Goal: Navigation & Orientation: Go to known website

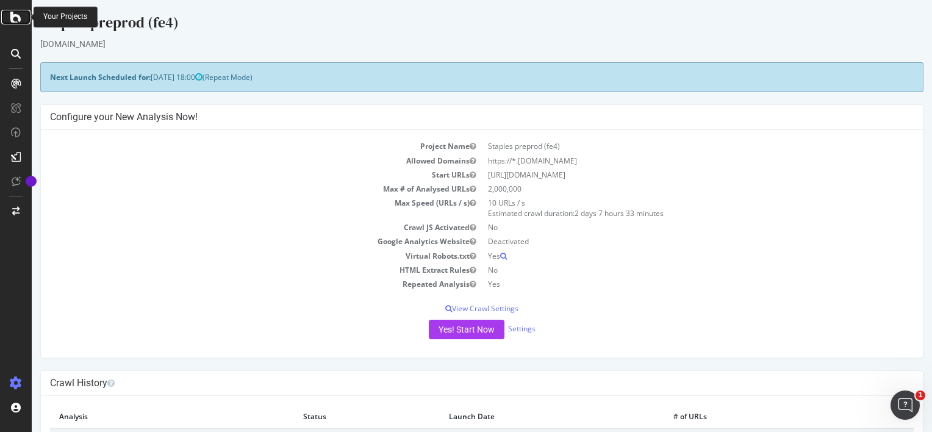
click at [14, 19] on icon at bounding box center [15, 17] width 11 height 15
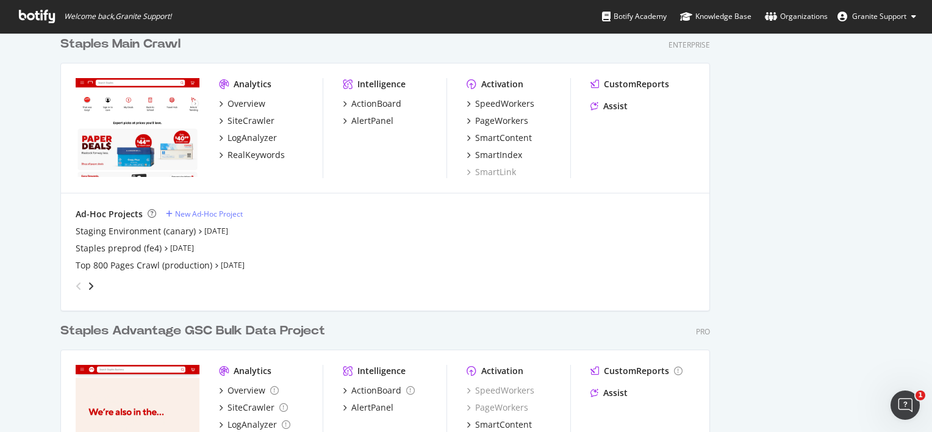
scroll to position [519, 0]
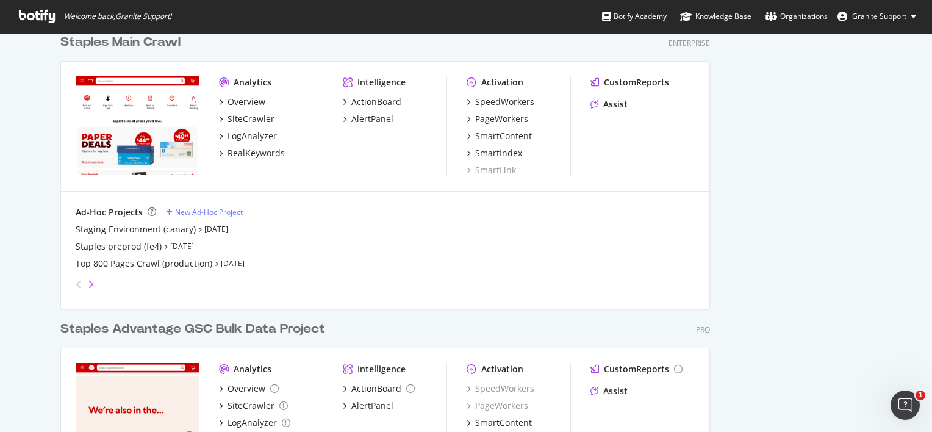
click at [88, 285] on icon "angle-right" at bounding box center [91, 284] width 6 height 10
click at [76, 284] on icon "angle-left" at bounding box center [79, 284] width 6 height 10
click at [134, 232] on div "Staging Environment (canary)" at bounding box center [136, 229] width 120 height 12
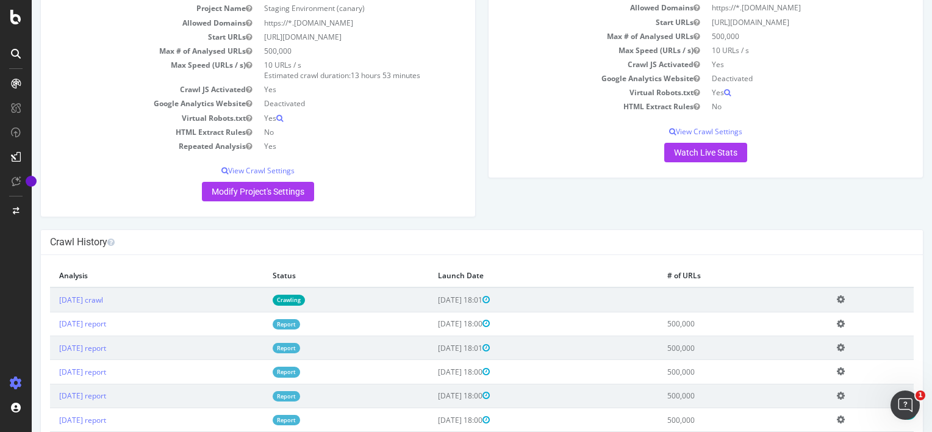
scroll to position [138, 0]
